Goal: Task Accomplishment & Management: Complete application form

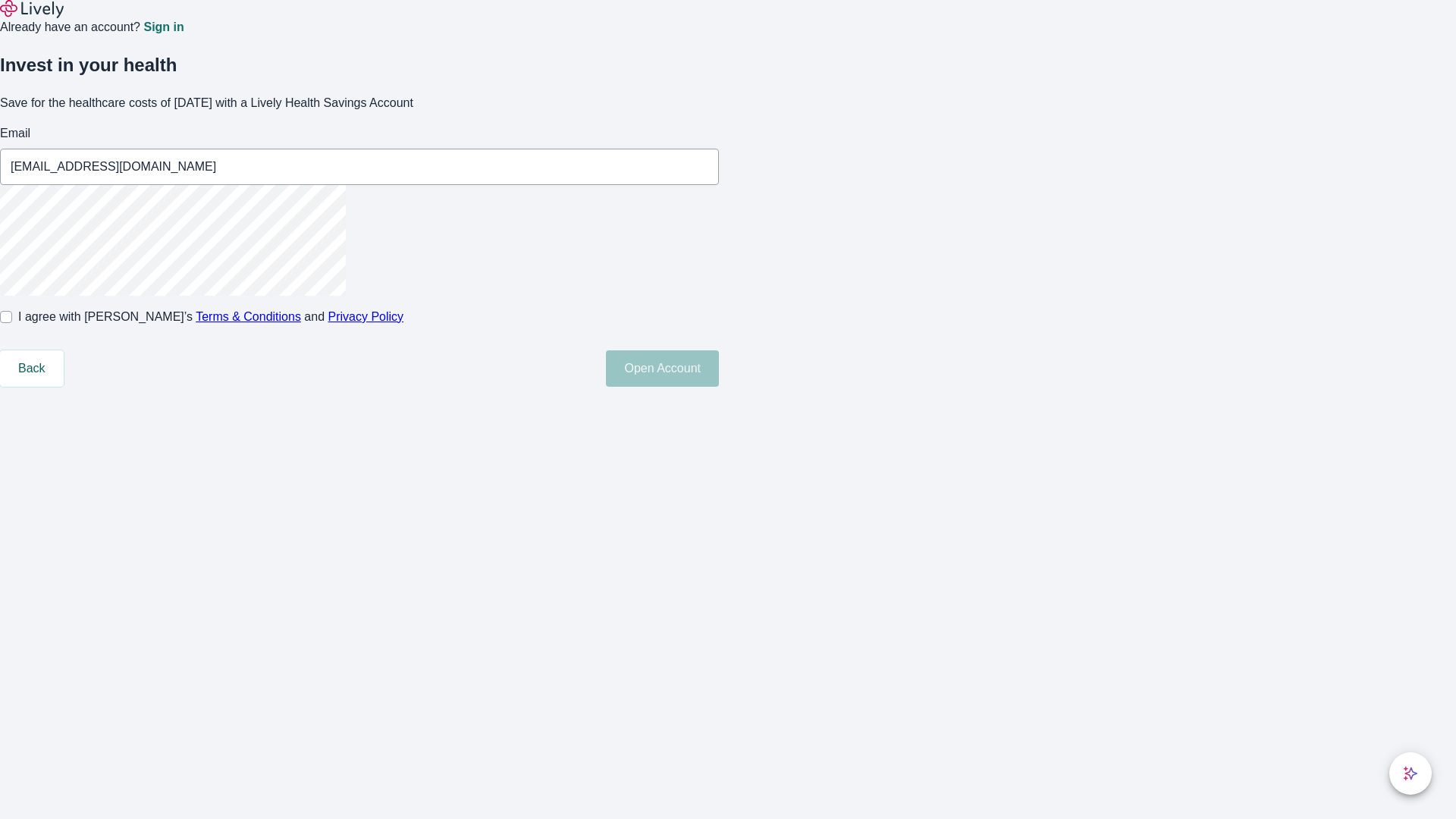
click at [13, 323] on input "I agree with Lively’s Terms & Conditions and Privacy Policy" at bounding box center [6, 318] width 13 height 13
checkbox input "true"
click at [719, 387] on button "Open Account" at bounding box center [662, 369] width 113 height 37
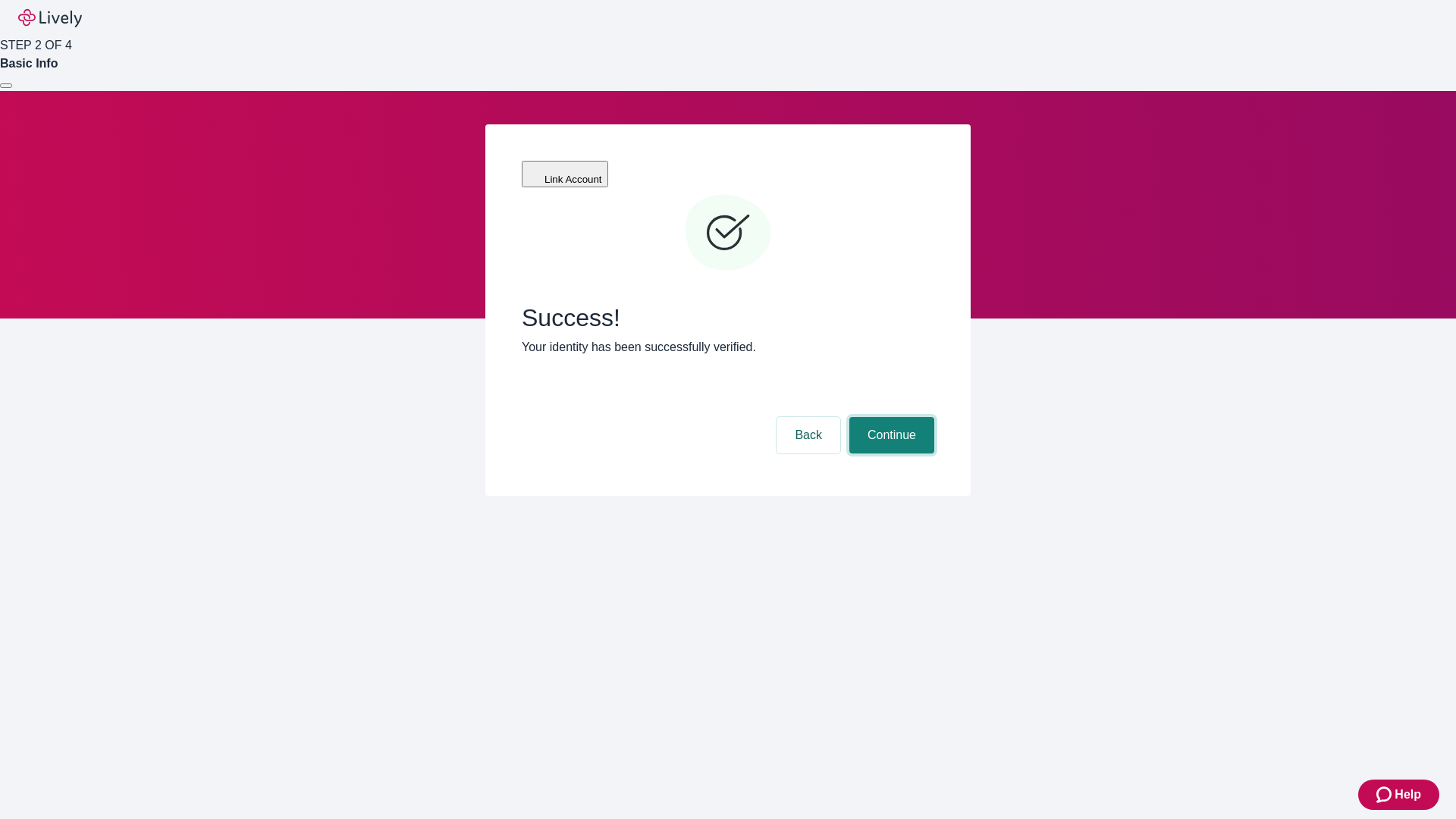
click at [890, 417] on button "Continue" at bounding box center [892, 435] width 85 height 37
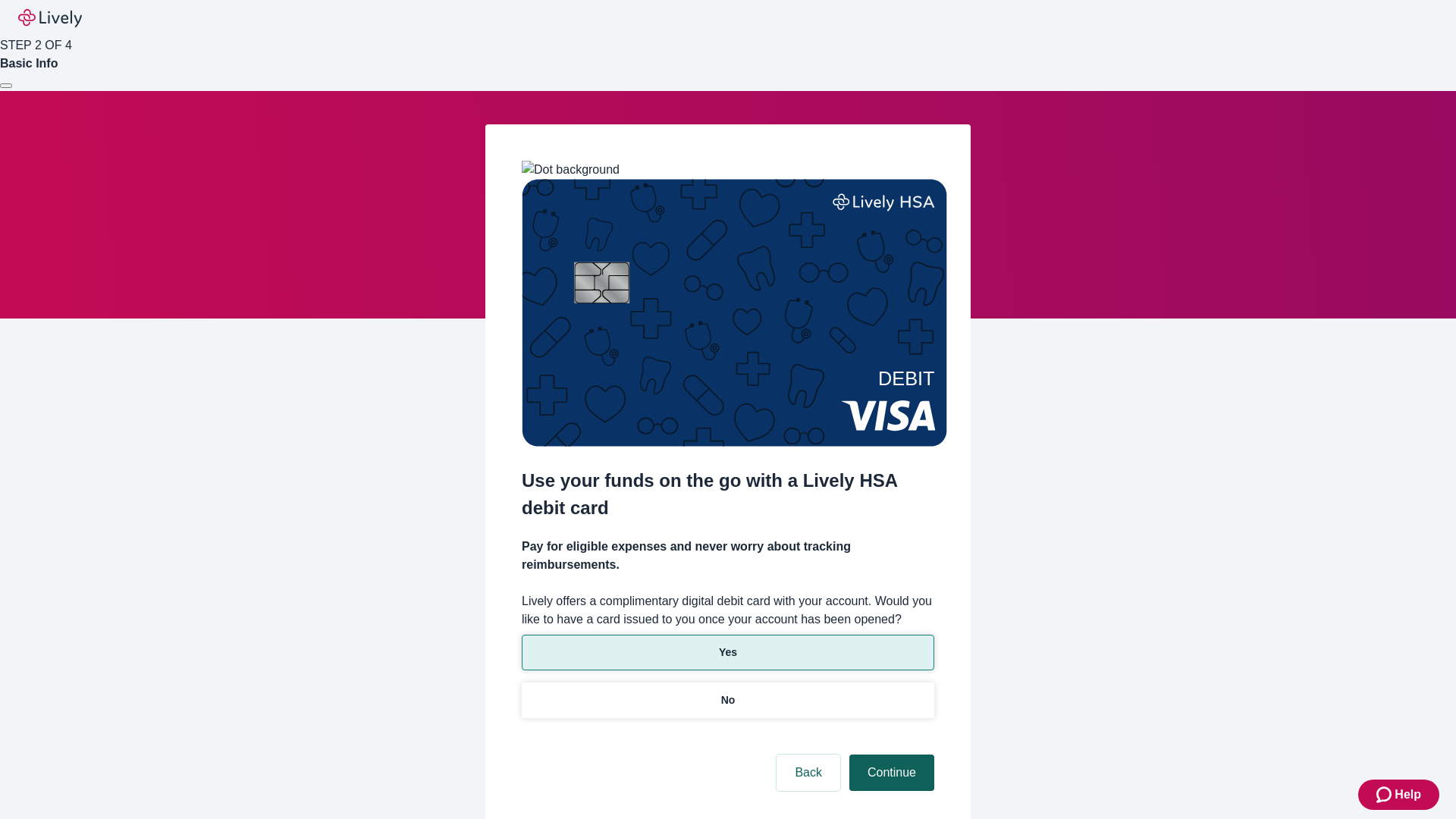
click at [728, 693] on p "No" at bounding box center [728, 701] width 14 height 16
click at [890, 754] on button "Continue" at bounding box center [892, 772] width 85 height 37
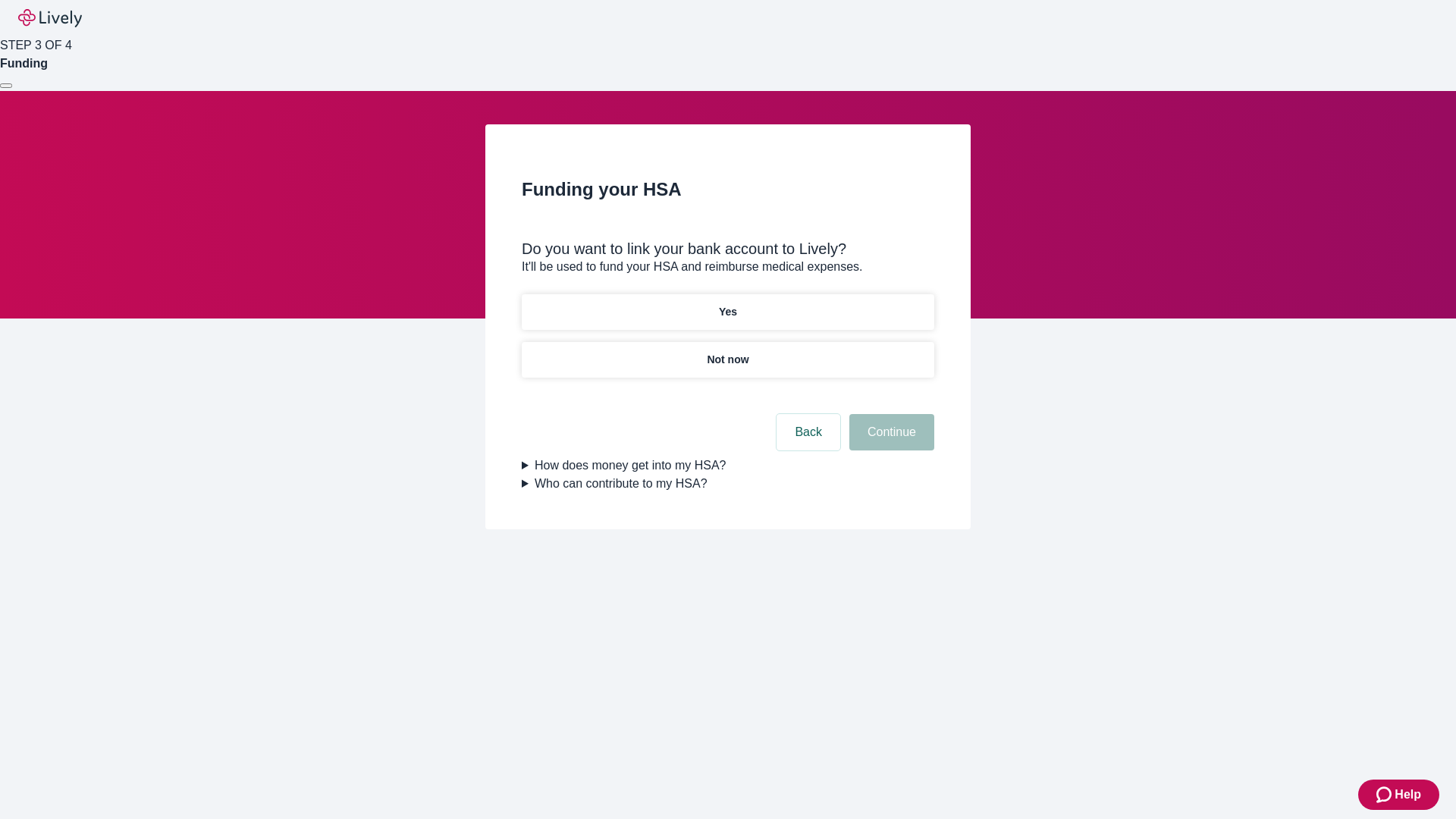
click at [728, 304] on p "Yes" at bounding box center [728, 312] width 18 height 16
click at [890, 414] on button "Continue" at bounding box center [892, 432] width 85 height 37
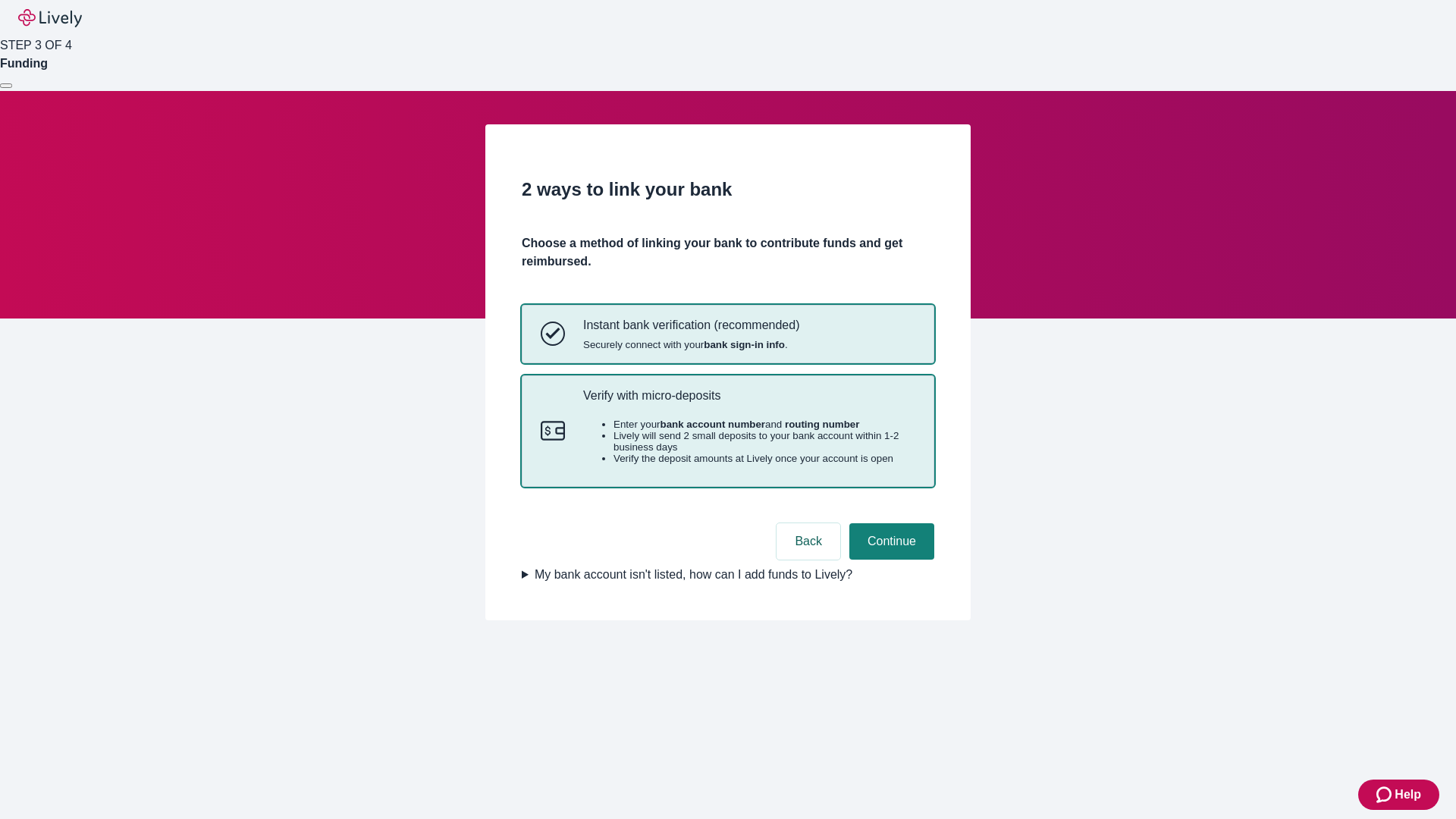
click at [748, 403] on p "Verify with micro-deposits" at bounding box center [749, 396] width 332 height 14
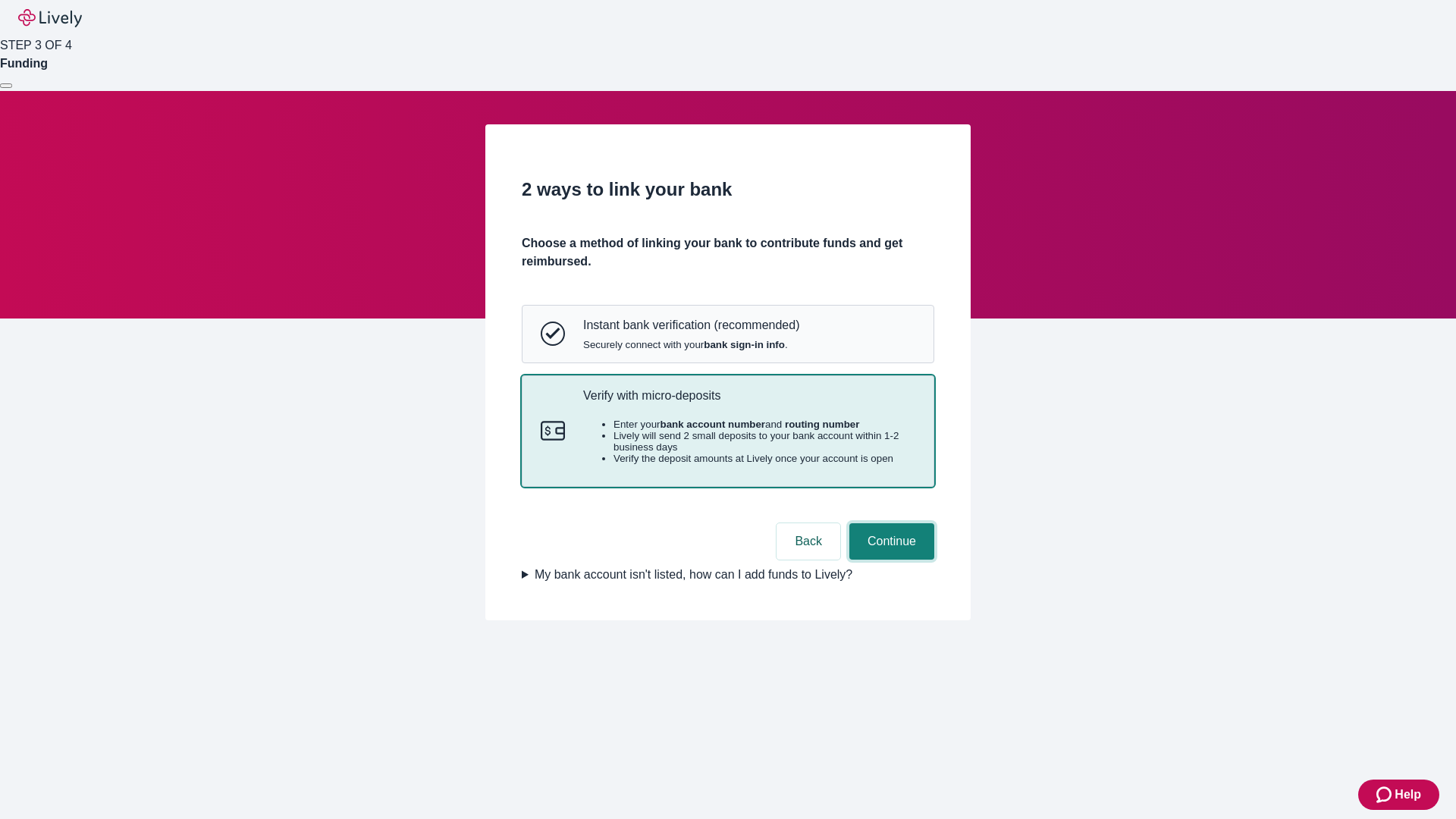
click at [890, 560] on button "Continue" at bounding box center [892, 541] width 85 height 37
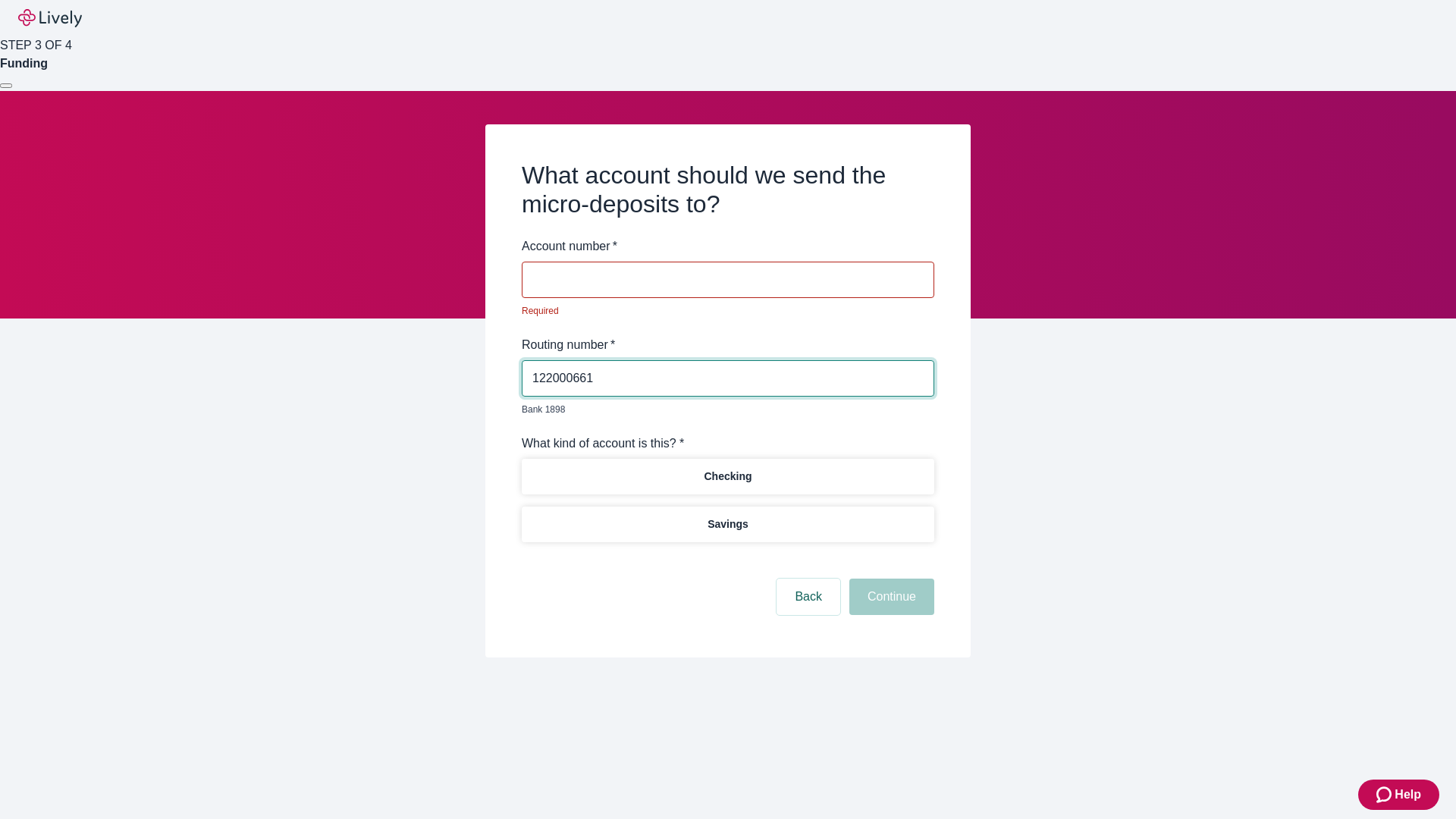
type input "122000661"
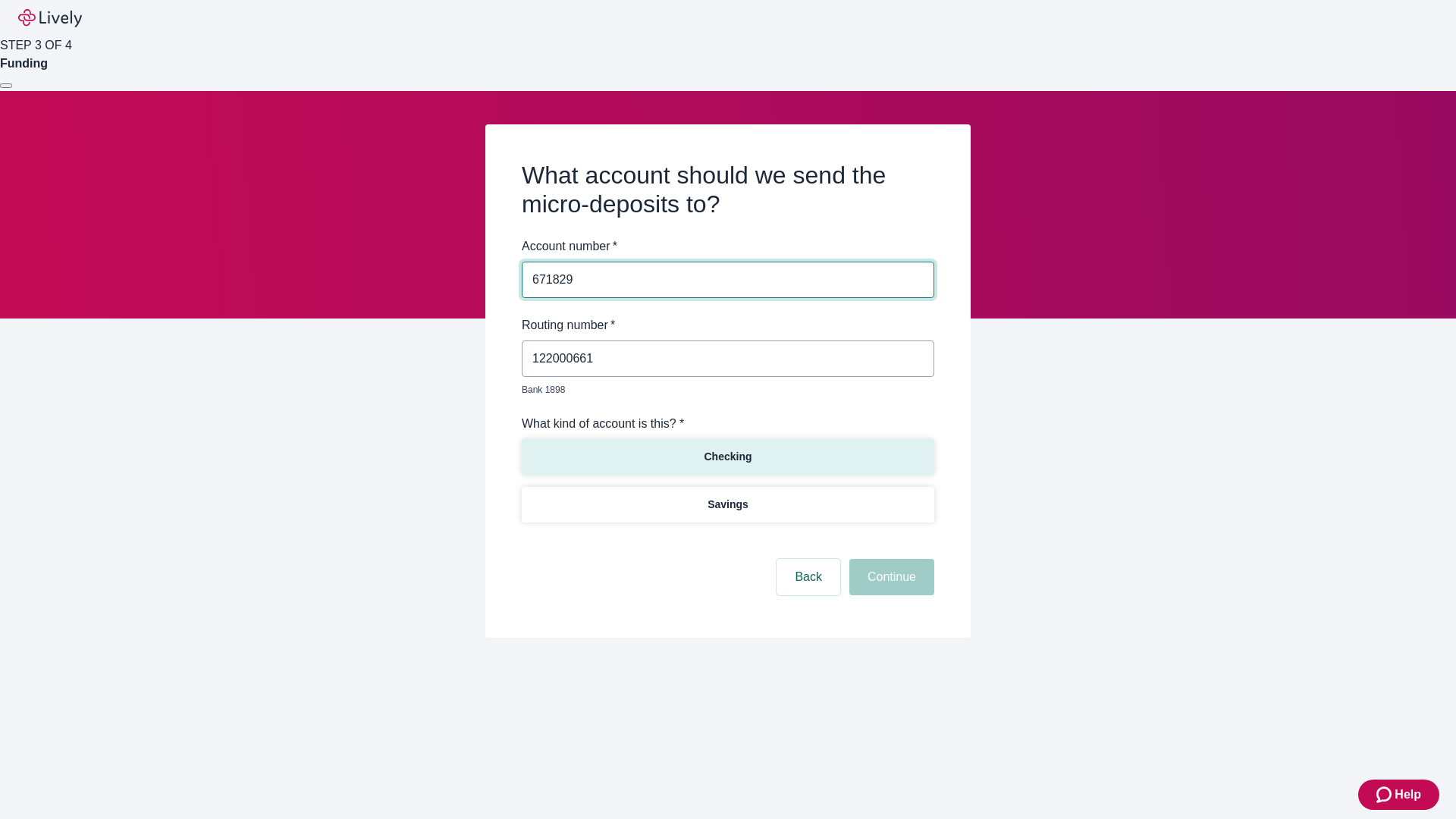
type input "671829"
click at [728, 449] on p "Checking" at bounding box center [728, 457] width 48 height 16
